Goal: Learn about a topic

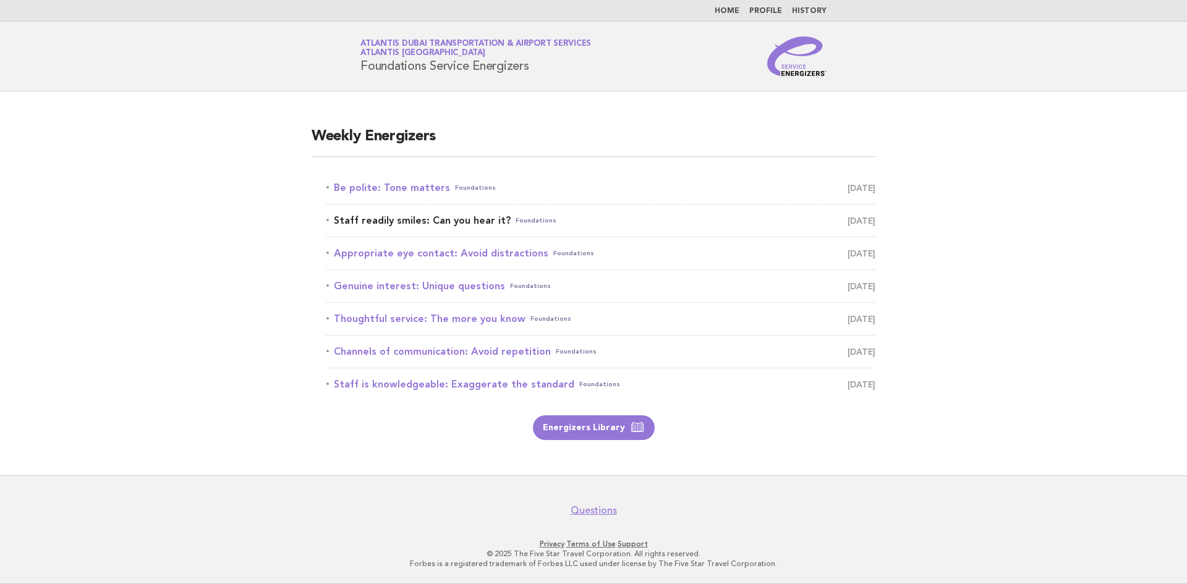
click at [439, 221] on link "Staff readily smiles: Can you hear it? Foundations September 21" at bounding box center [600, 220] width 549 height 17
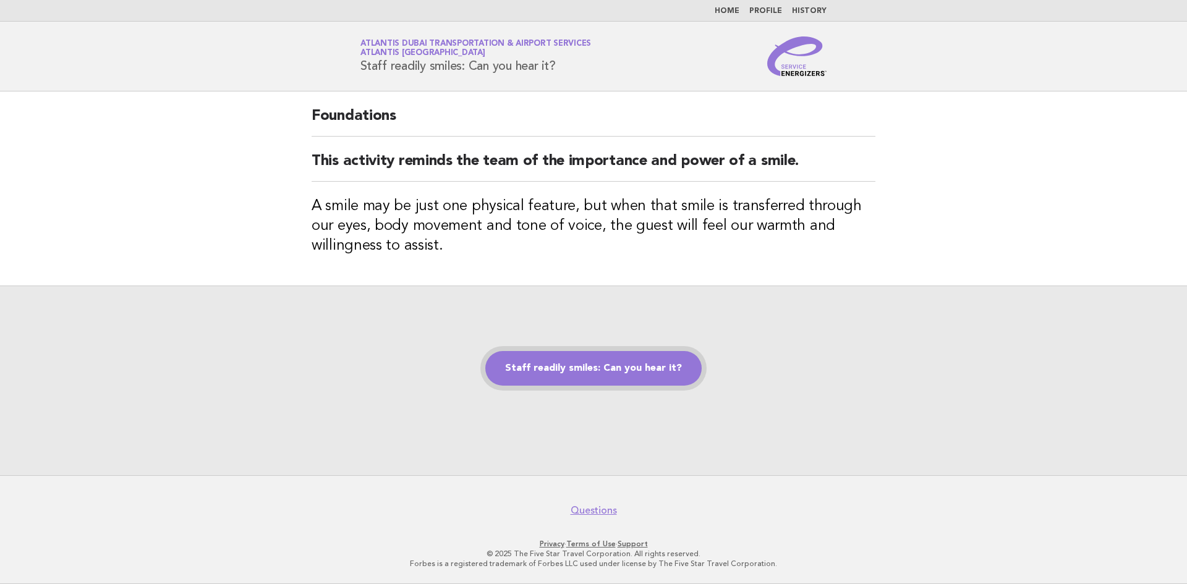
click at [576, 367] on link "Staff readily smiles: Can you hear it?" at bounding box center [593, 368] width 216 height 35
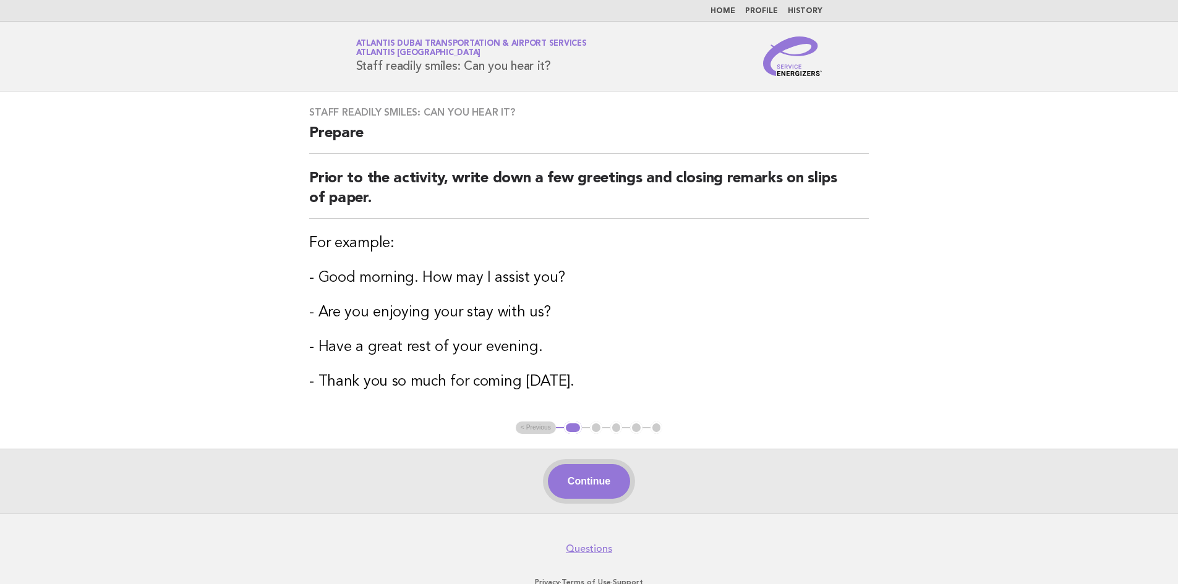
click at [586, 483] on button "Continue" at bounding box center [589, 481] width 82 height 35
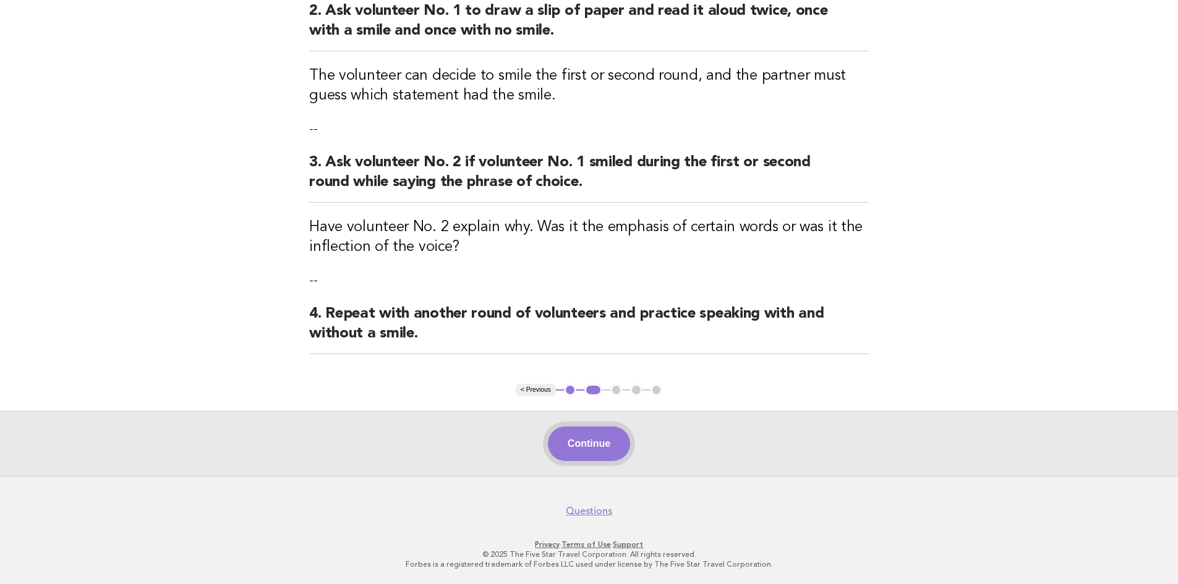
click at [603, 443] on button "Continue" at bounding box center [589, 444] width 82 height 35
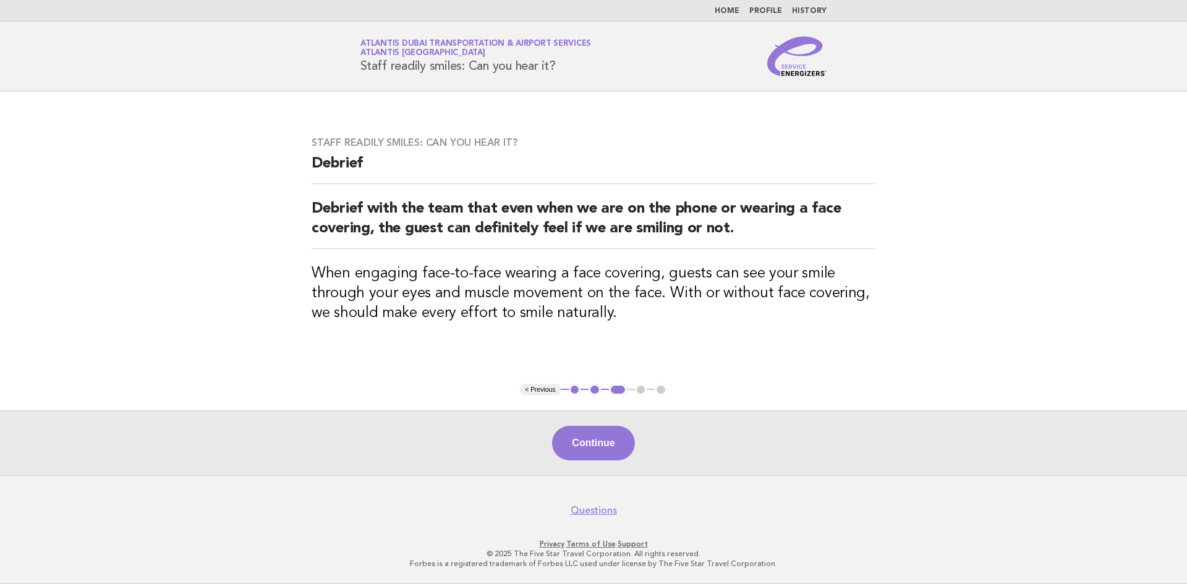
click at [610, 446] on button "Continue" at bounding box center [593, 443] width 82 height 35
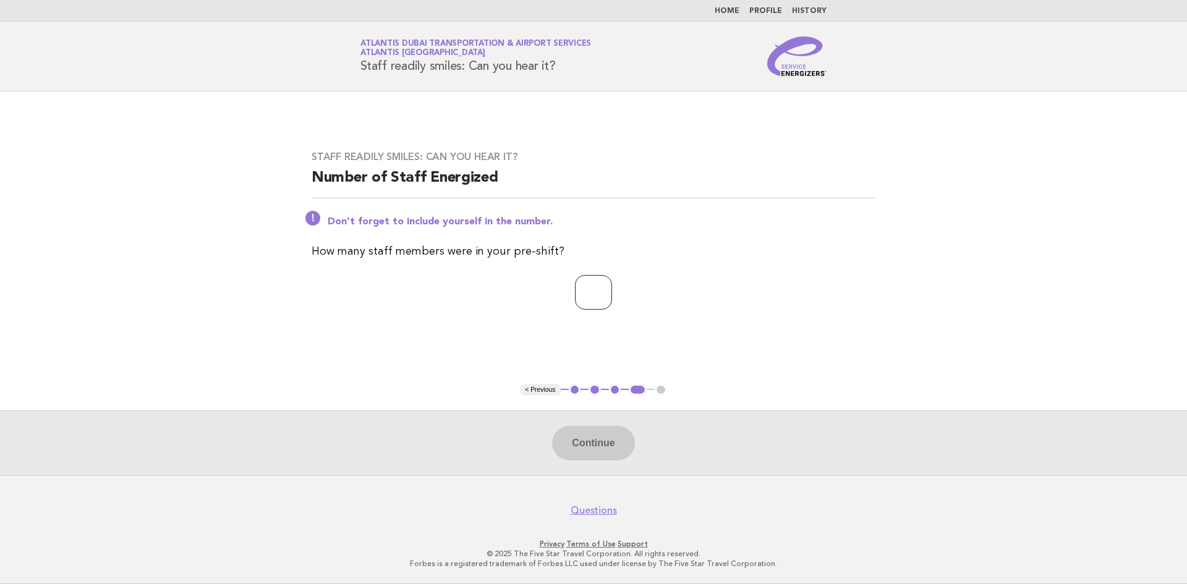
click at [582, 284] on input "number" at bounding box center [593, 292] width 37 height 35
type input "*"
click at [587, 444] on button "Continue" at bounding box center [593, 443] width 82 height 35
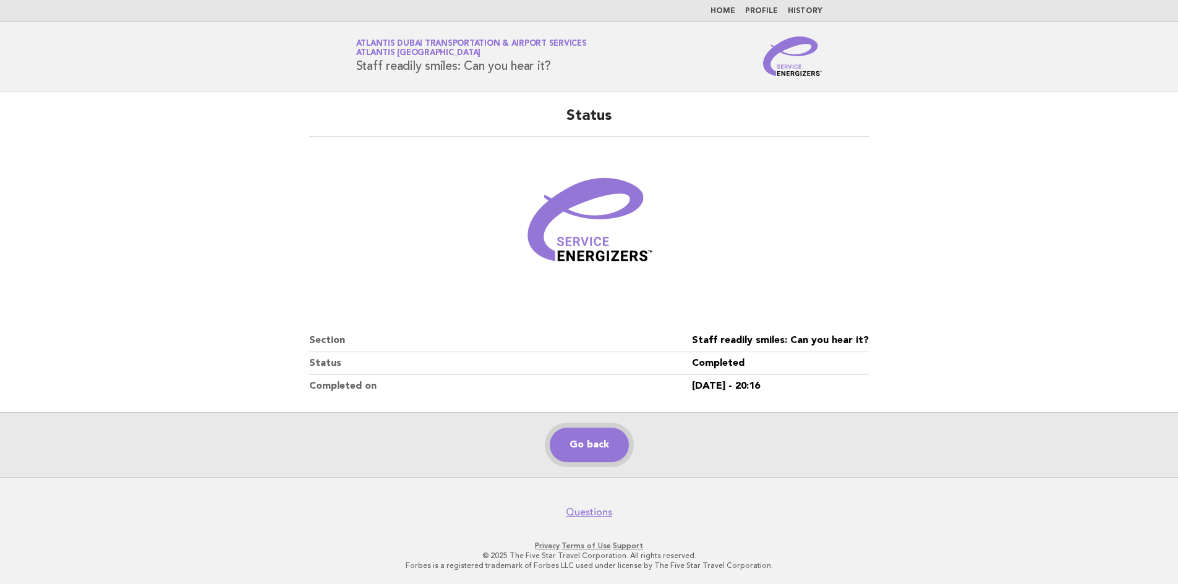
click at [582, 442] on link "Go back" at bounding box center [589, 445] width 79 height 35
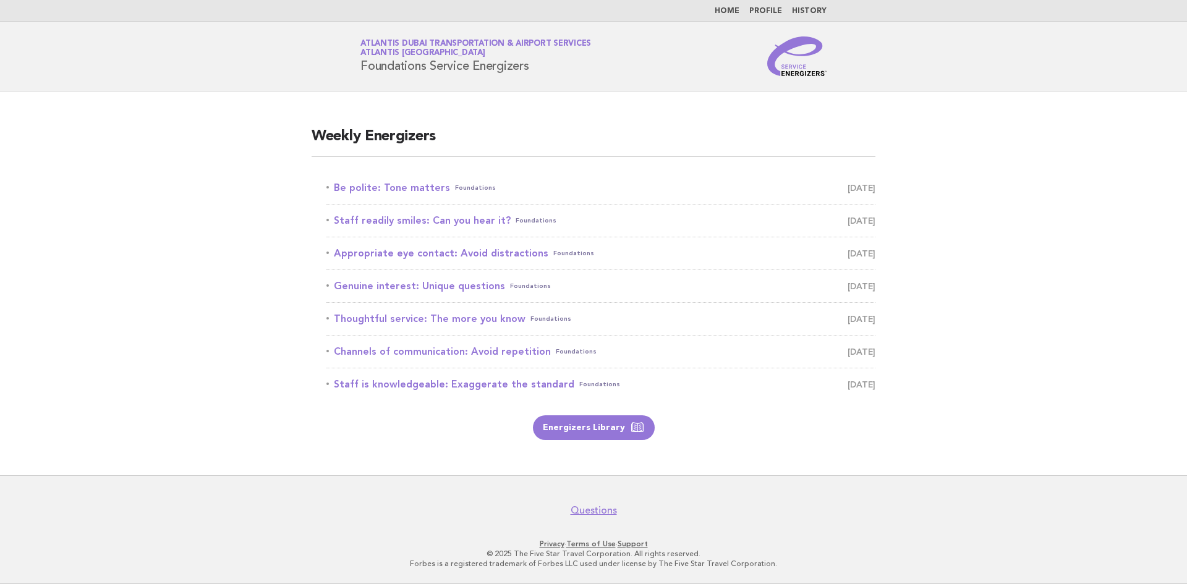
click at [732, 10] on link "Home" at bounding box center [727, 10] width 25 height 7
click at [629, 417] on link "Energizers Library" at bounding box center [594, 427] width 122 height 25
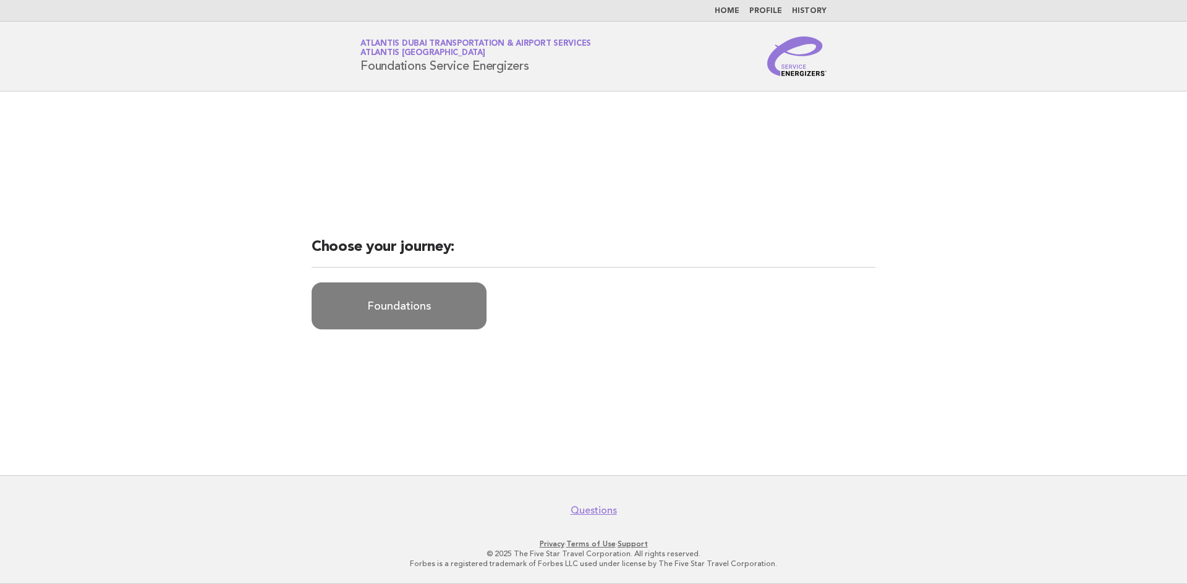
click at [425, 311] on link "Foundations" at bounding box center [399, 305] width 175 height 47
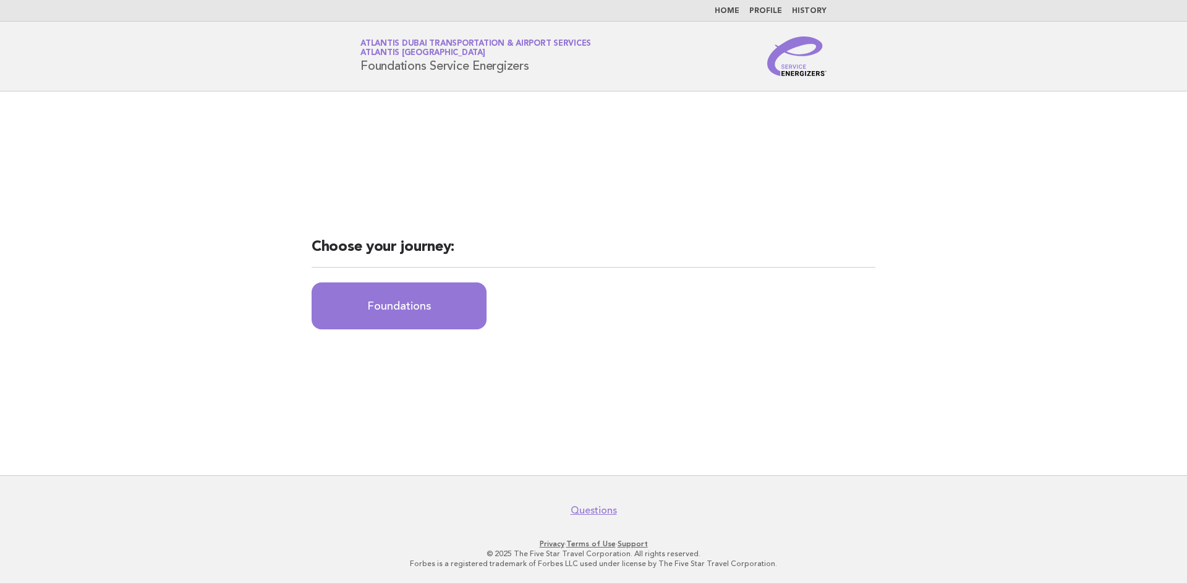
click at [732, 14] on link "Home" at bounding box center [727, 10] width 25 height 7
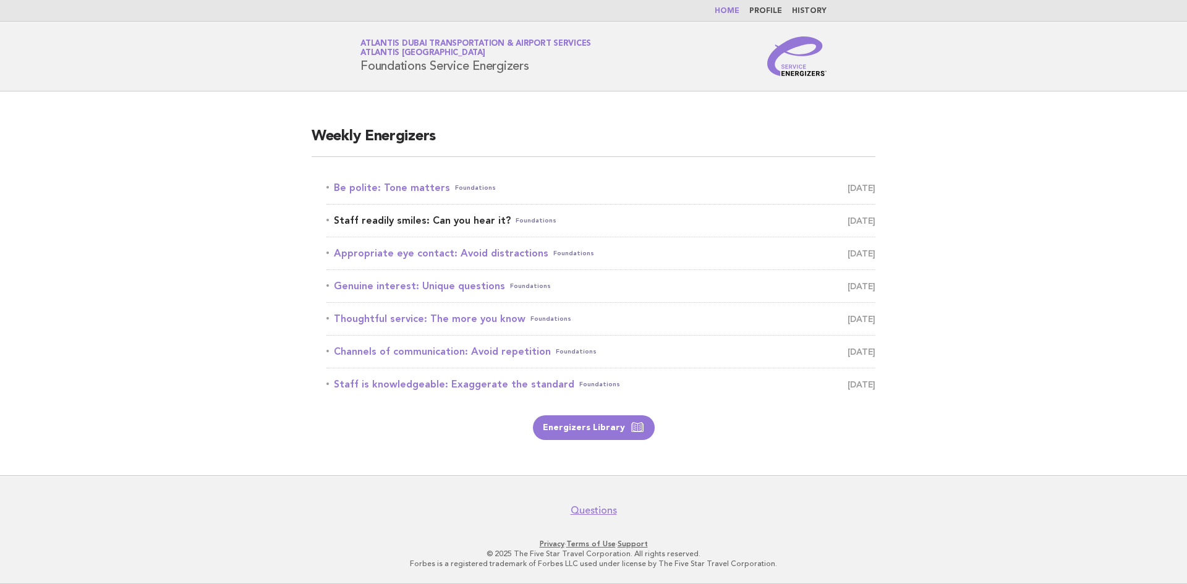
click at [466, 219] on link "Staff readily smiles: Can you hear it? Foundations [DATE]" at bounding box center [600, 220] width 549 height 17
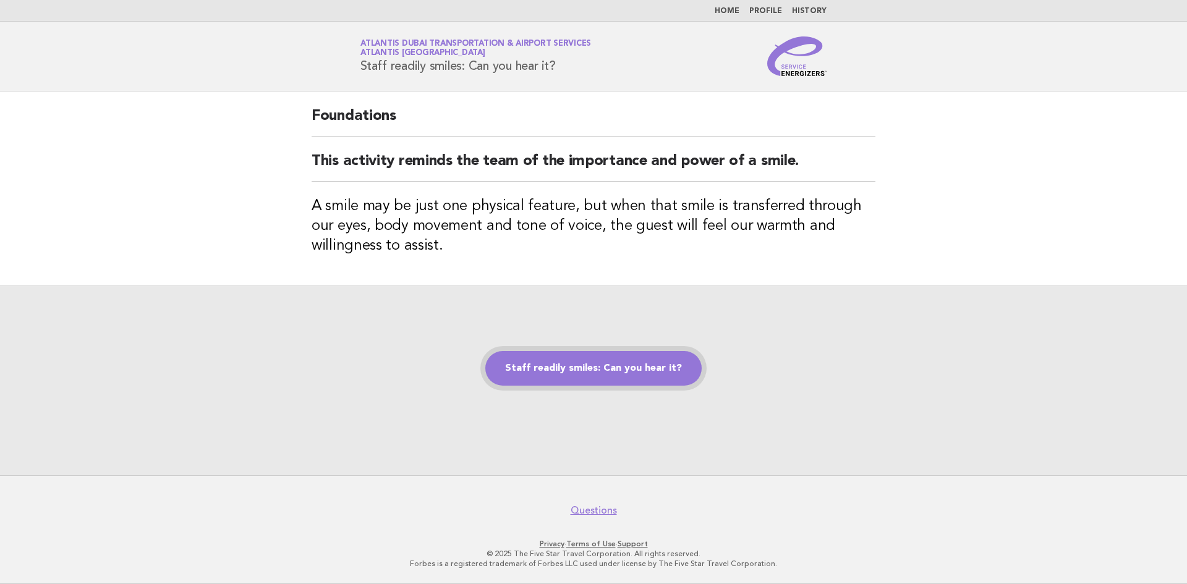
click at [620, 365] on link "Staff readily smiles: Can you hear it?" at bounding box center [593, 368] width 216 height 35
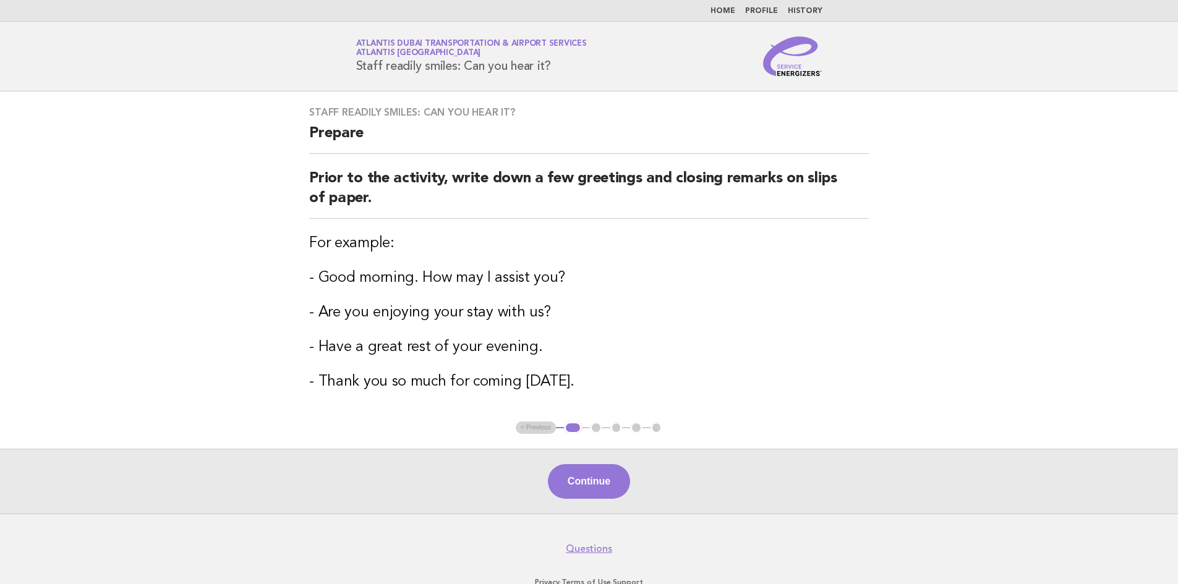
click at [655, 427] on ul "< Previous 1 2 3 4 5" at bounding box center [589, 428] width 147 height 12
click at [634, 429] on ul "< Previous 1 2 3 4 5" at bounding box center [589, 428] width 147 height 12
click at [598, 469] on button "Continue" at bounding box center [589, 481] width 82 height 35
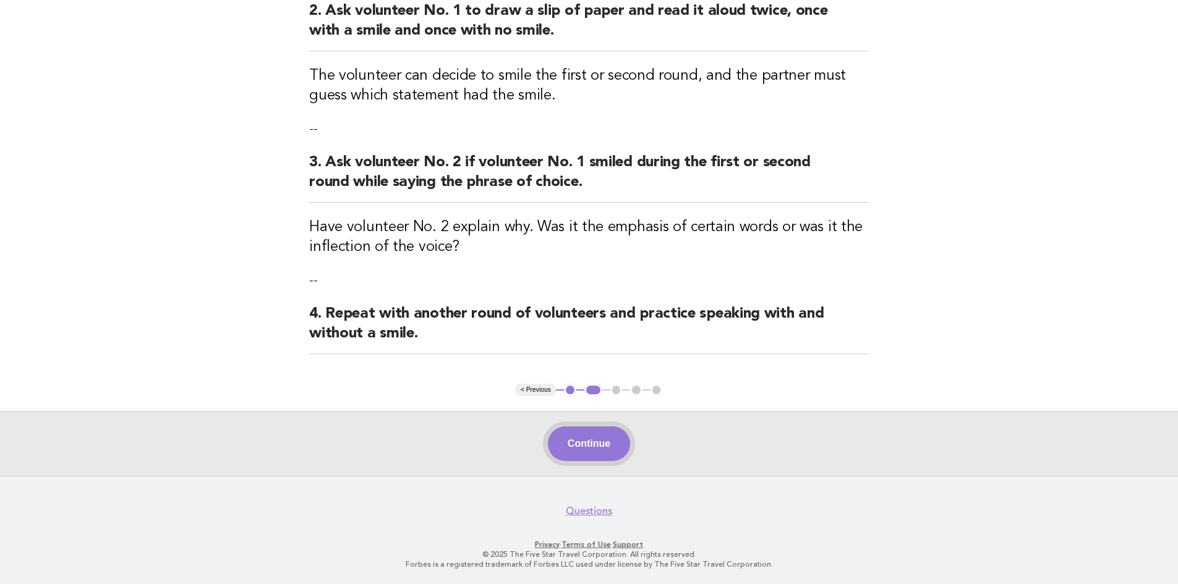
click at [592, 438] on button "Continue" at bounding box center [589, 444] width 82 height 35
